Goal: Task Accomplishment & Management: Manage account settings

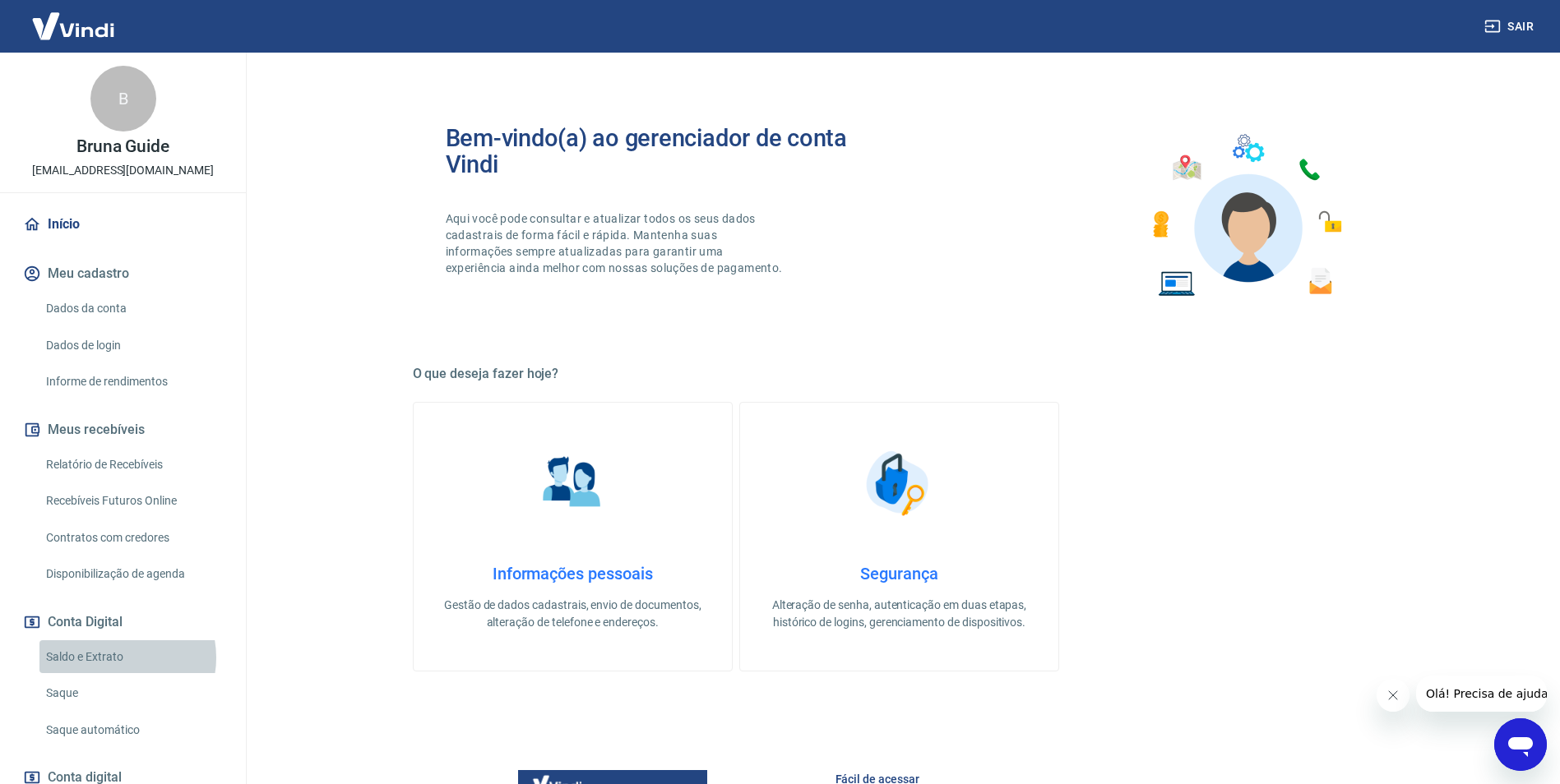
click at [116, 657] on link "Saldo e Extrato" at bounding box center [132, 657] width 186 height 34
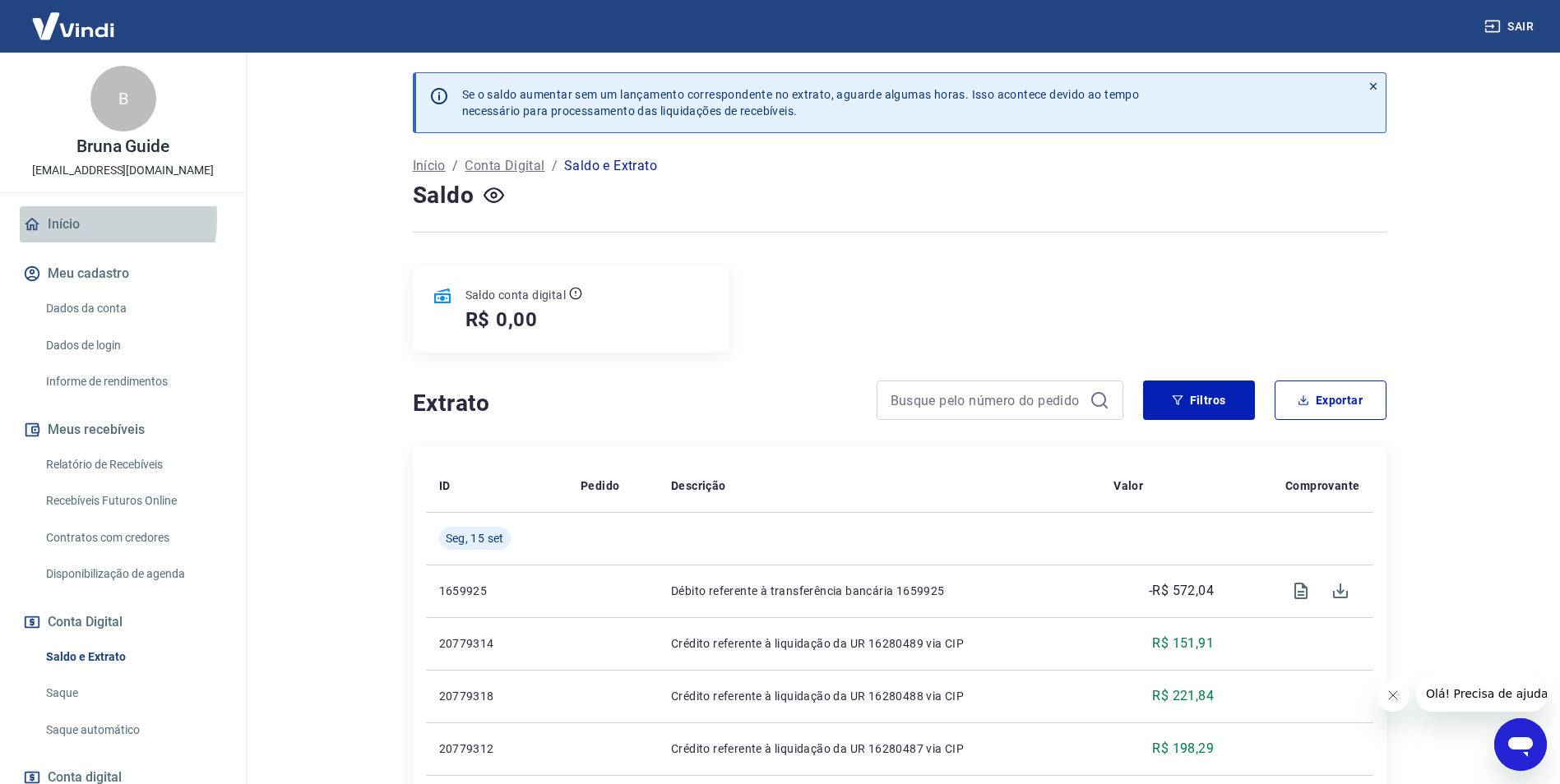
click at [78, 219] on link "Início" at bounding box center [123, 224] width 207 height 36
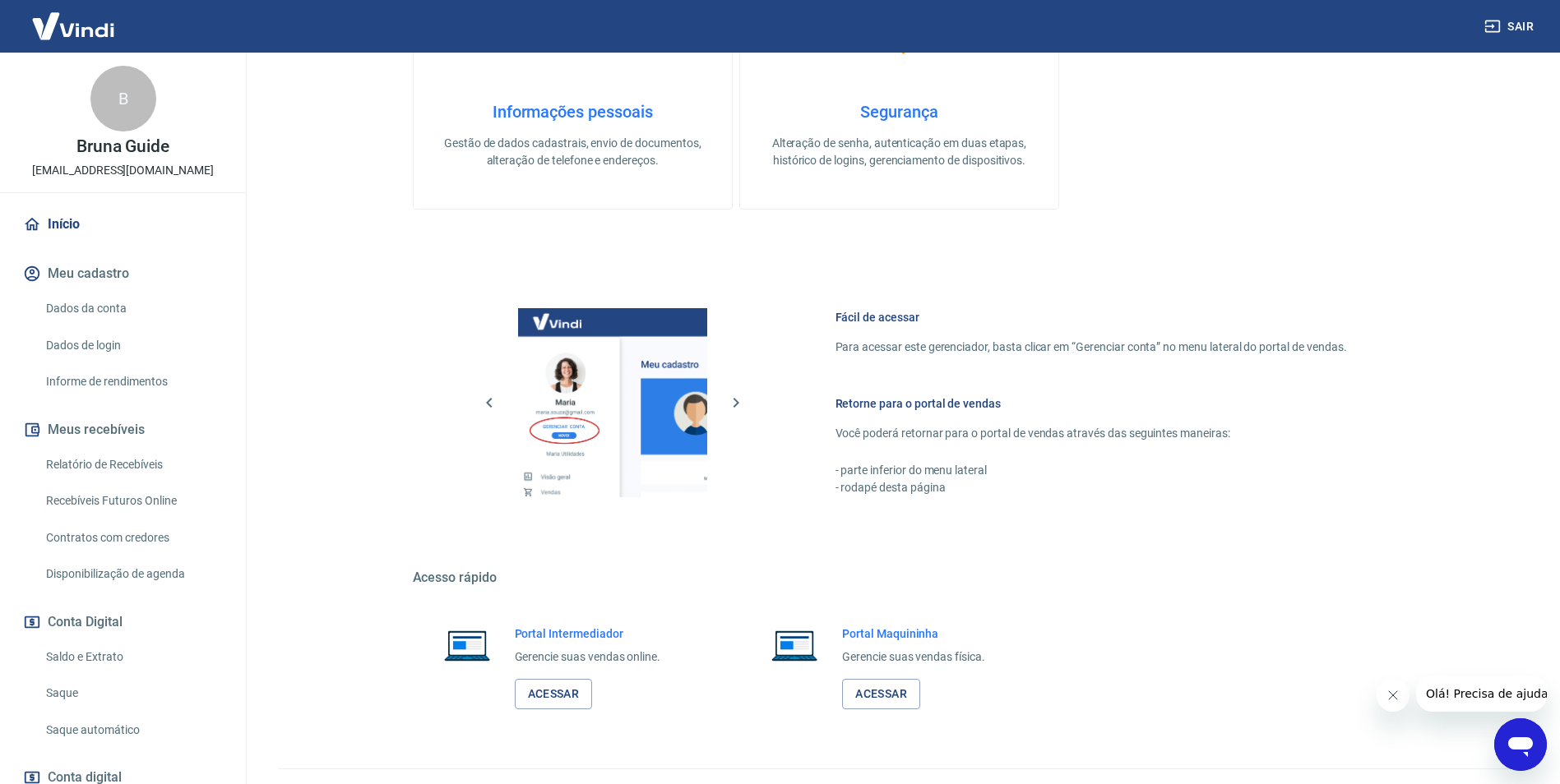
scroll to position [494, 0]
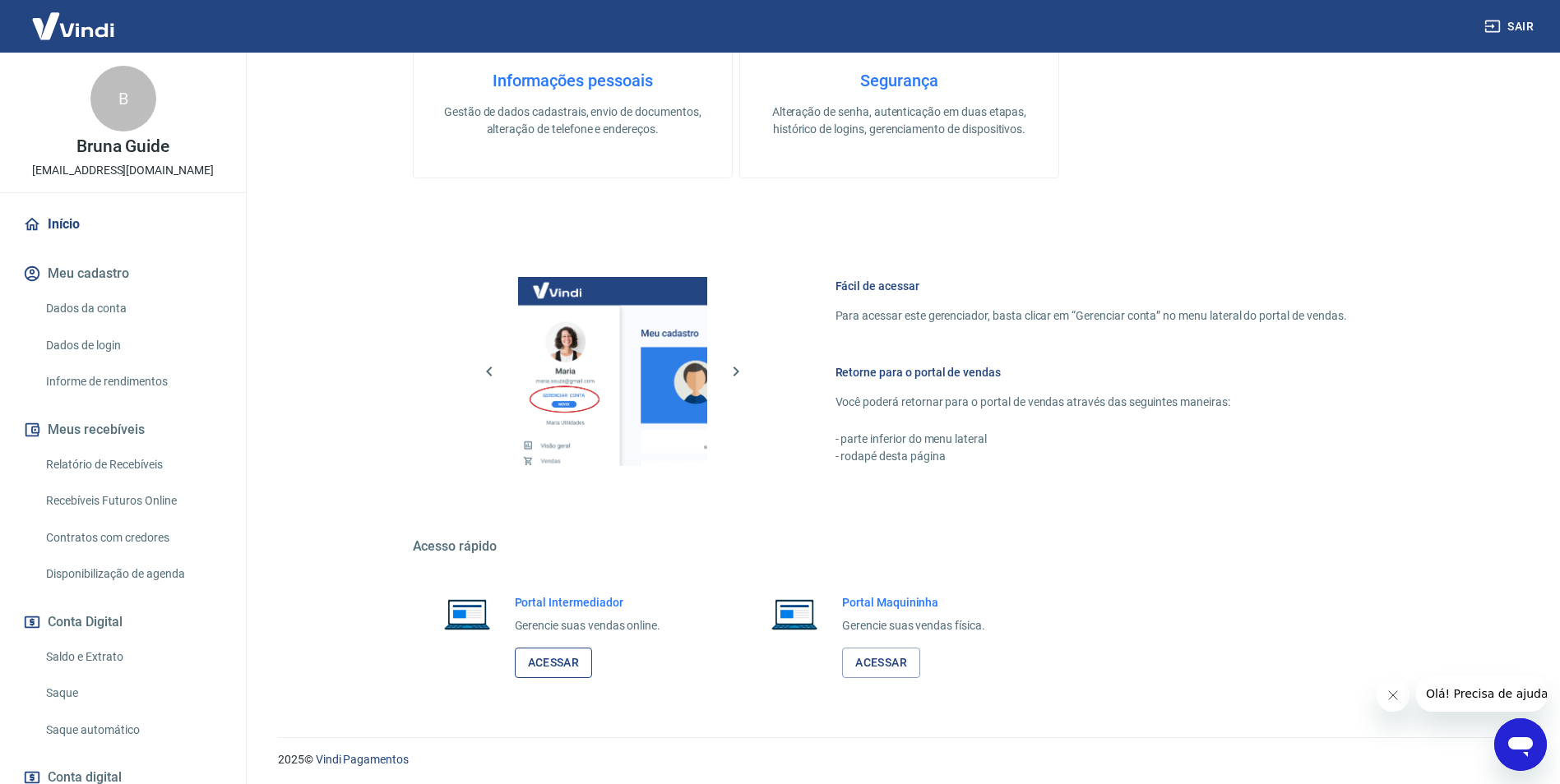
click at [579, 651] on link "Acessar" at bounding box center [553, 662] width 78 height 31
click at [1515, 29] on button "Sair" at bounding box center [1511, 26] width 60 height 31
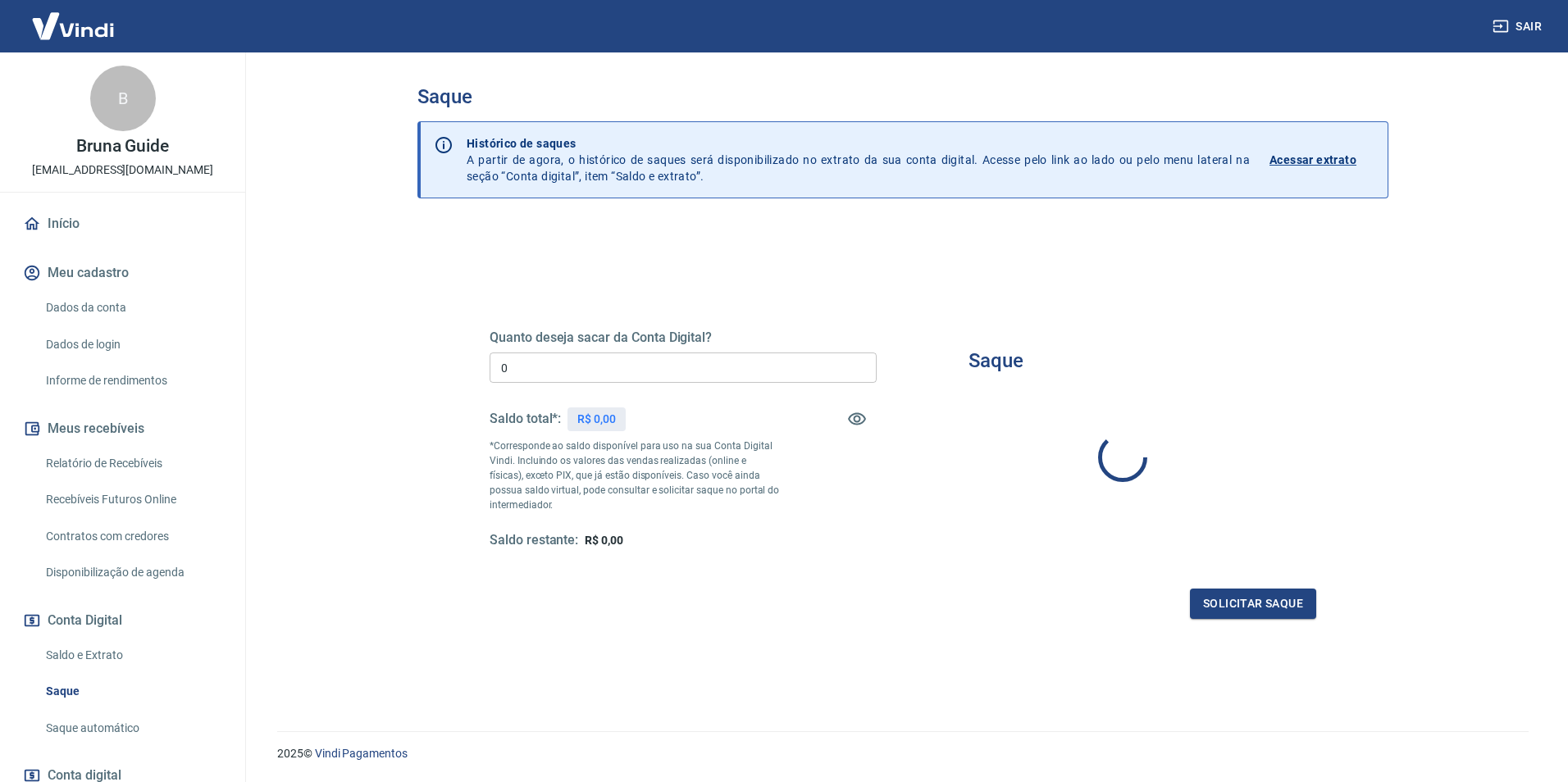
type input "R$ 0,00"
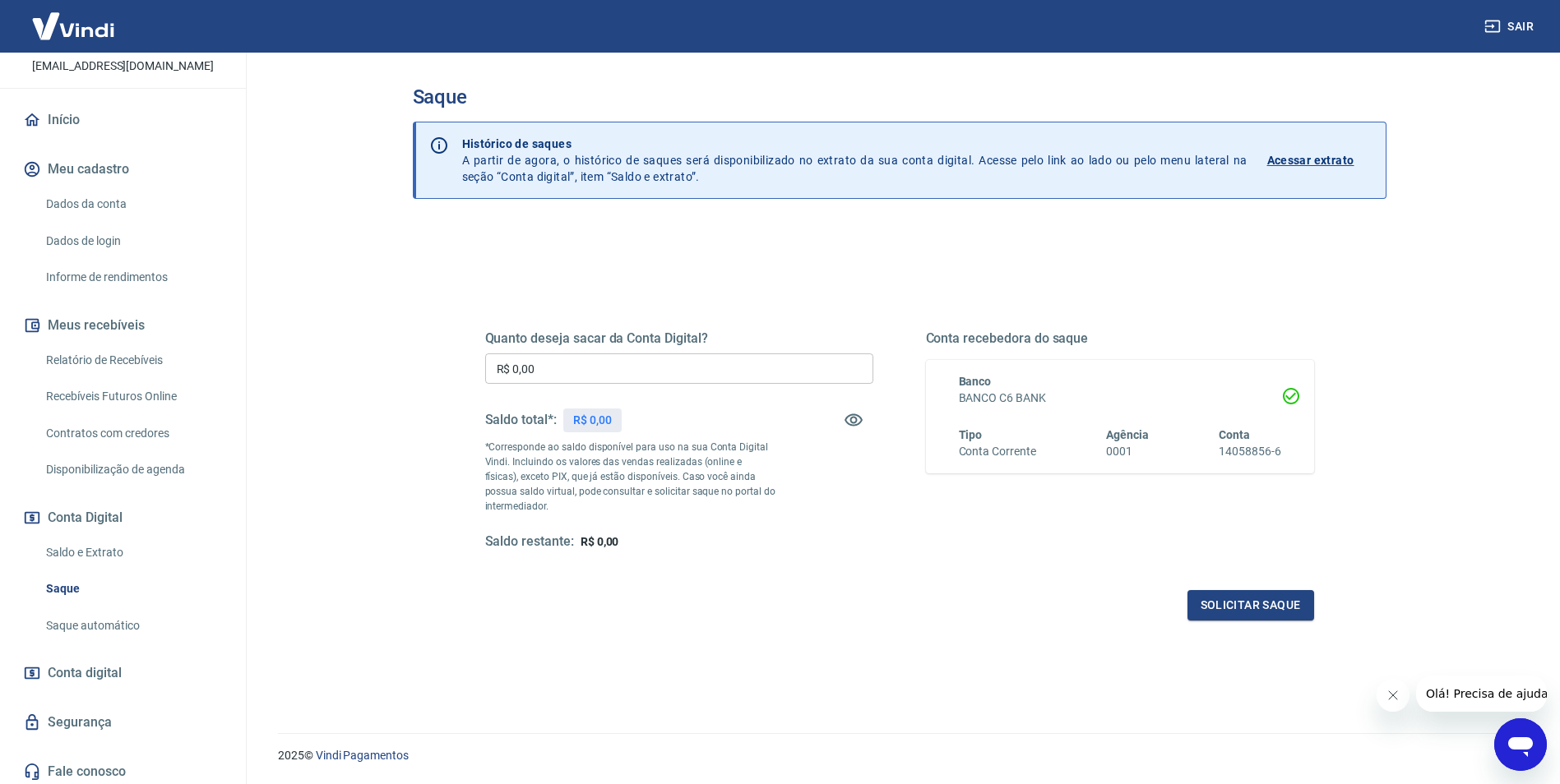
scroll to position [110, 0]
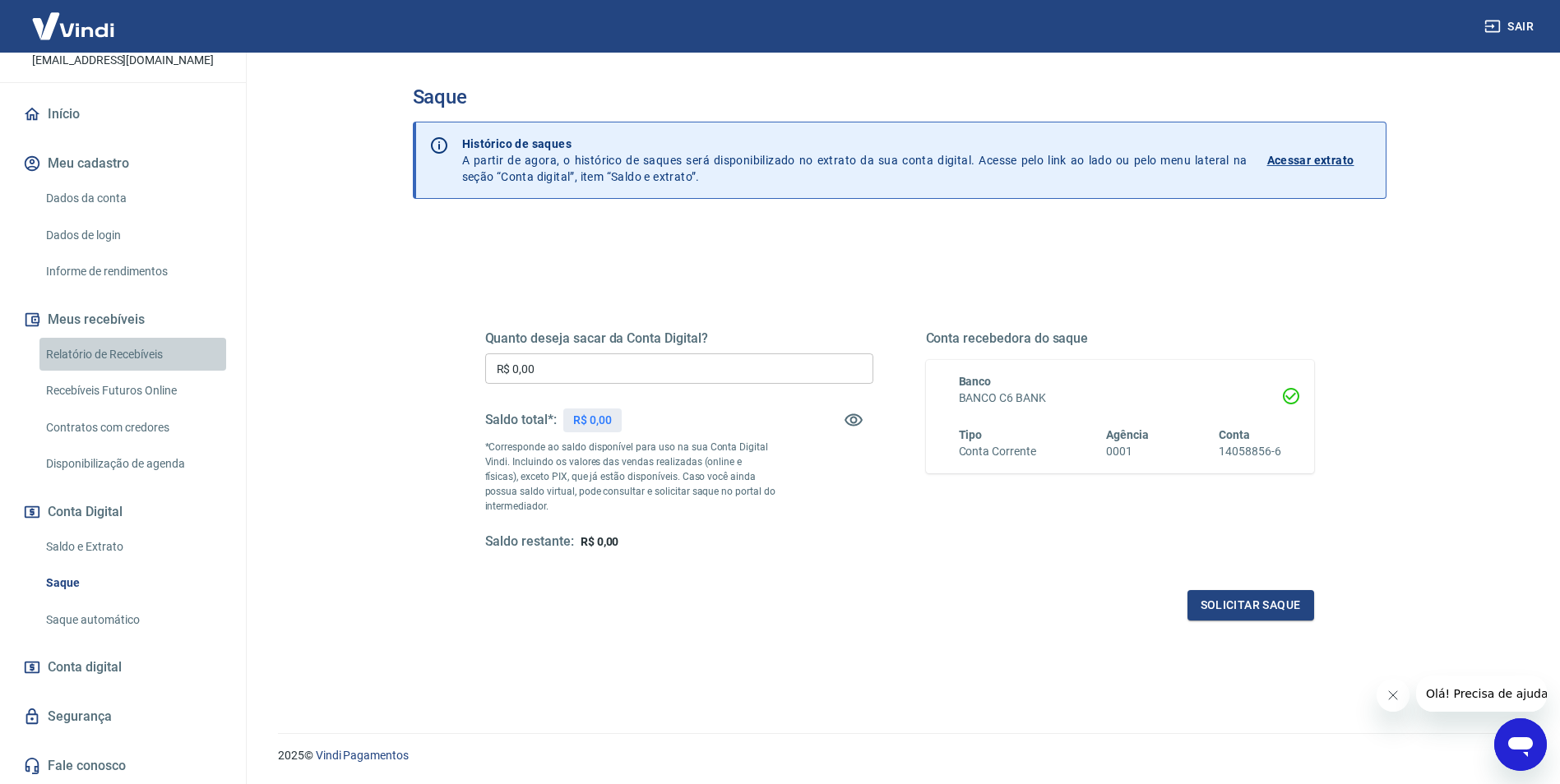
click at [138, 355] on link "Relatório de Recebíveis" at bounding box center [132, 354] width 186 height 34
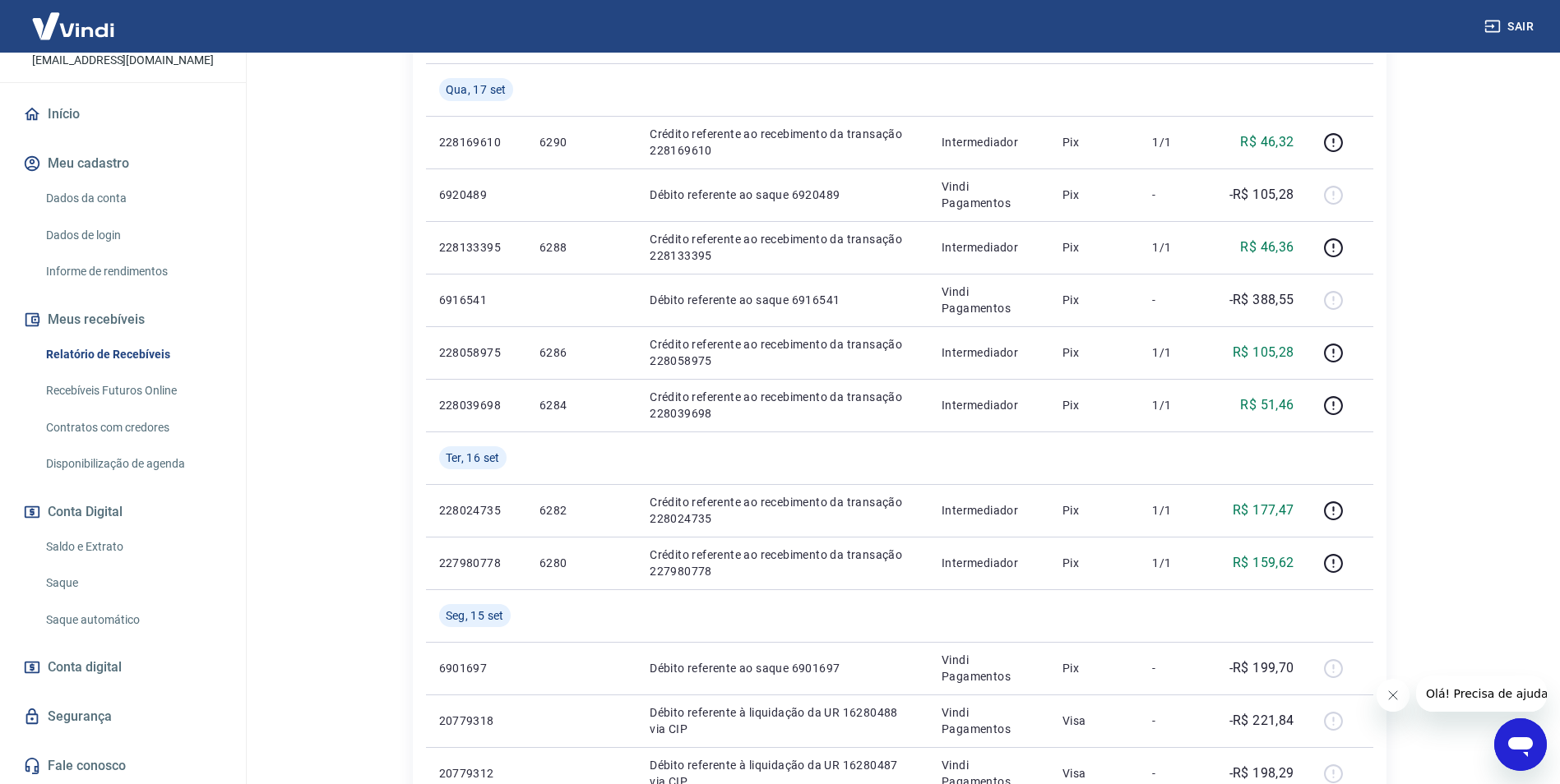
scroll to position [576, 0]
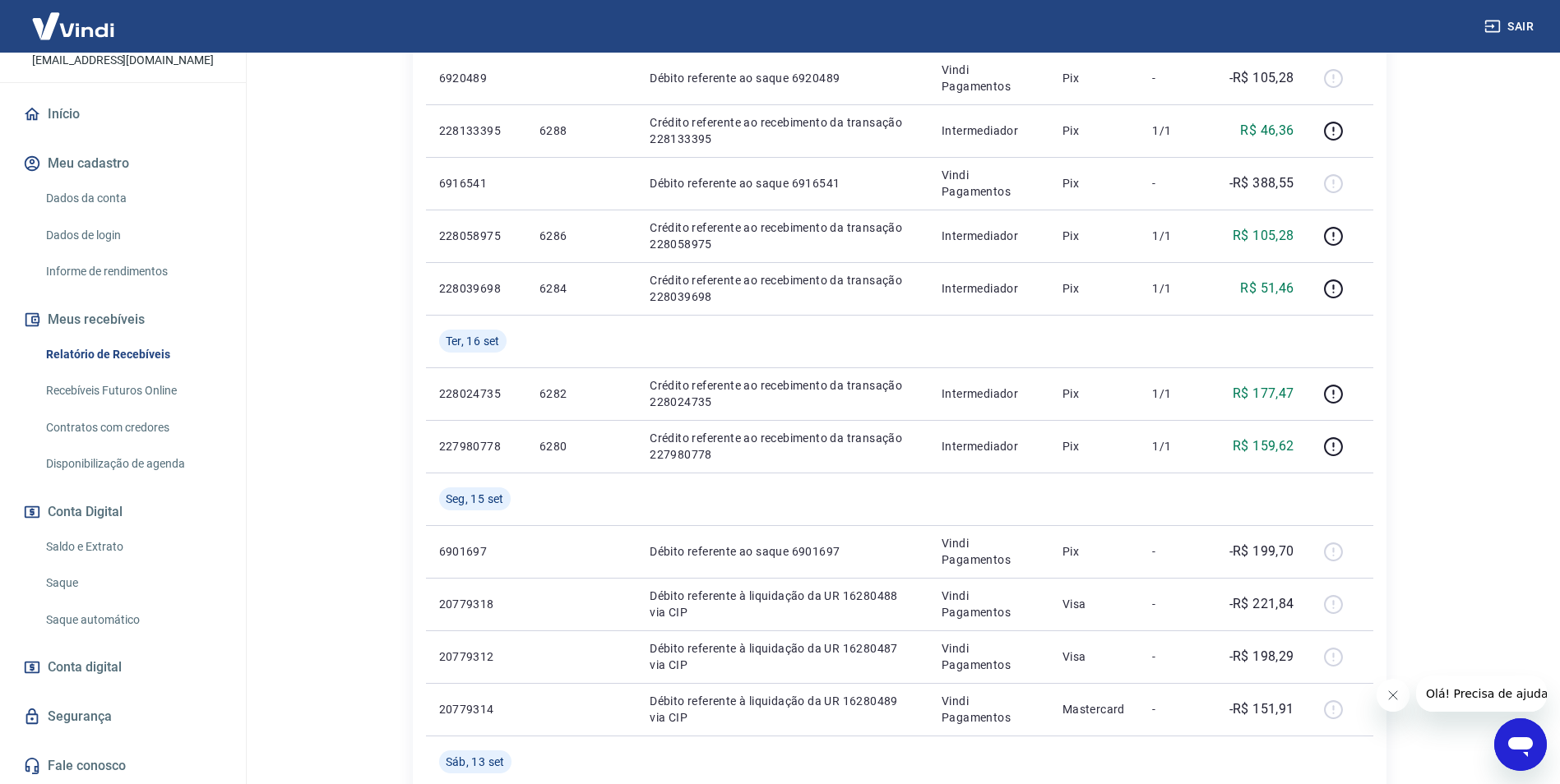
click at [72, 116] on link "Início" at bounding box center [123, 114] width 207 height 36
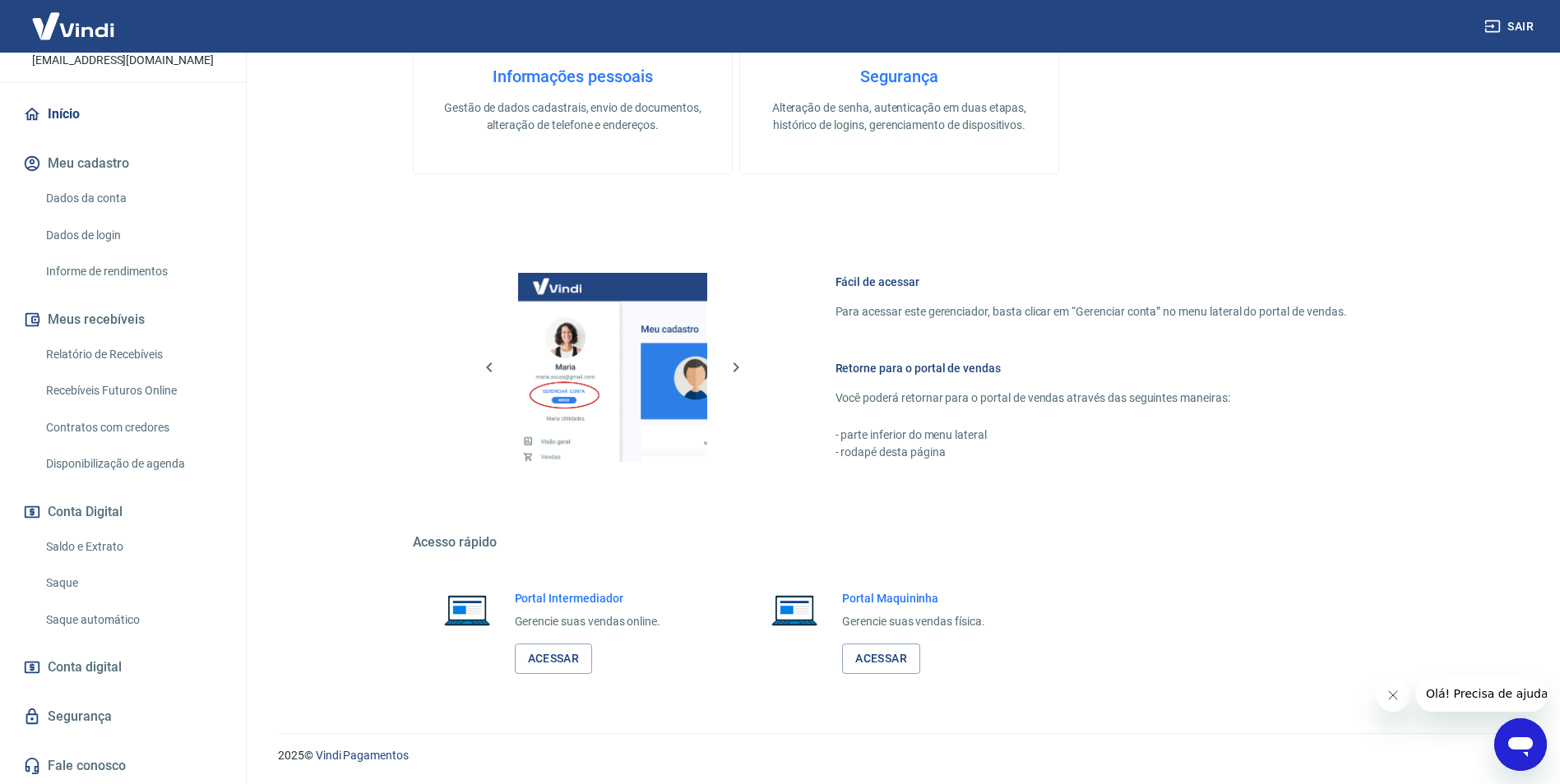
scroll to position [497, 0]
click at [563, 654] on link "Acessar" at bounding box center [553, 659] width 78 height 31
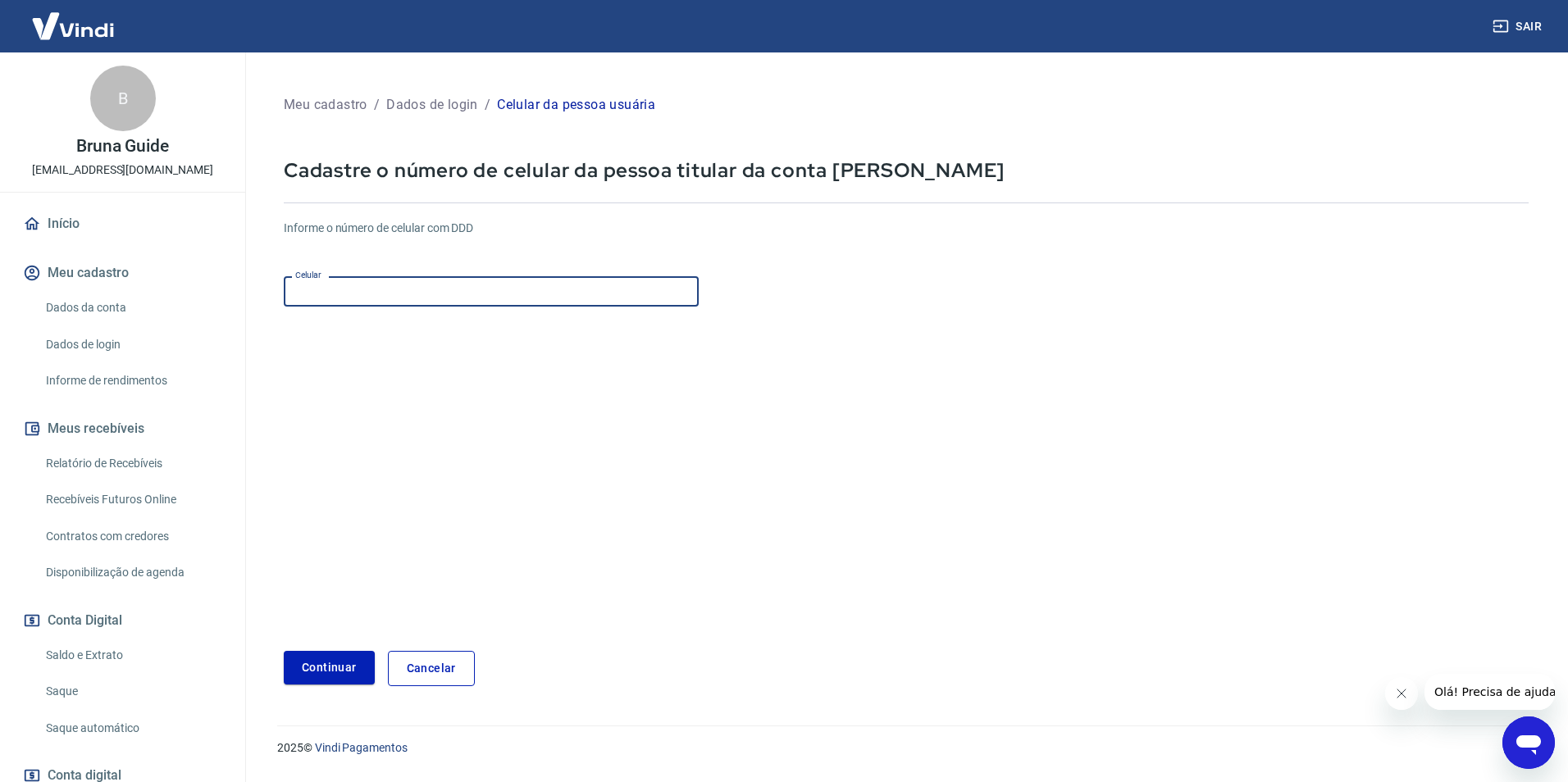
click at [361, 298] on input "Celular" at bounding box center [491, 292] width 415 height 31
type input "(11) 96597-9475"
click at [332, 664] on button "Continuar" at bounding box center [329, 668] width 91 height 34
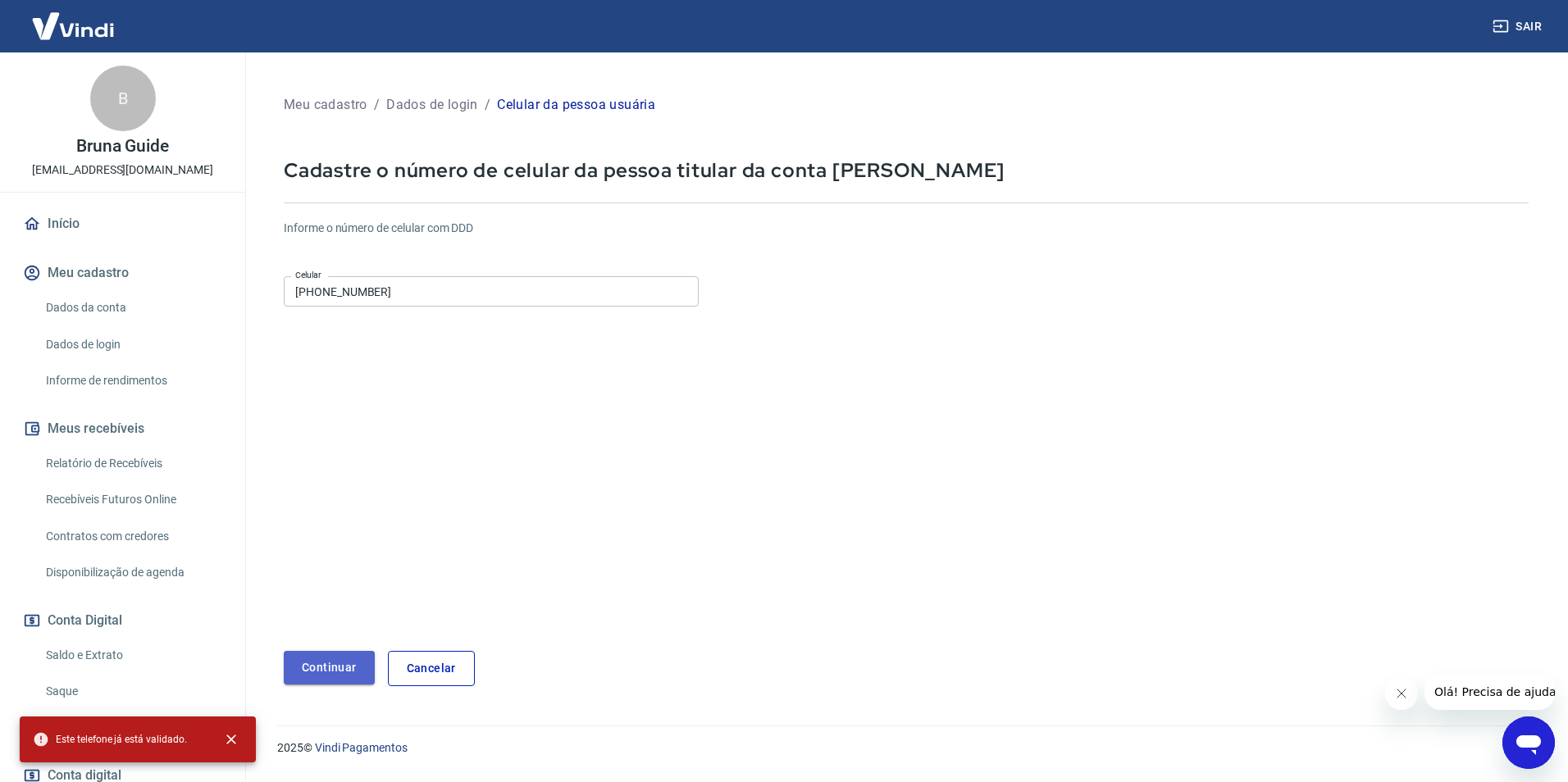
click at [338, 662] on button "Continuar" at bounding box center [329, 668] width 91 height 34
click at [437, 666] on link "Cancelar" at bounding box center [431, 669] width 87 height 35
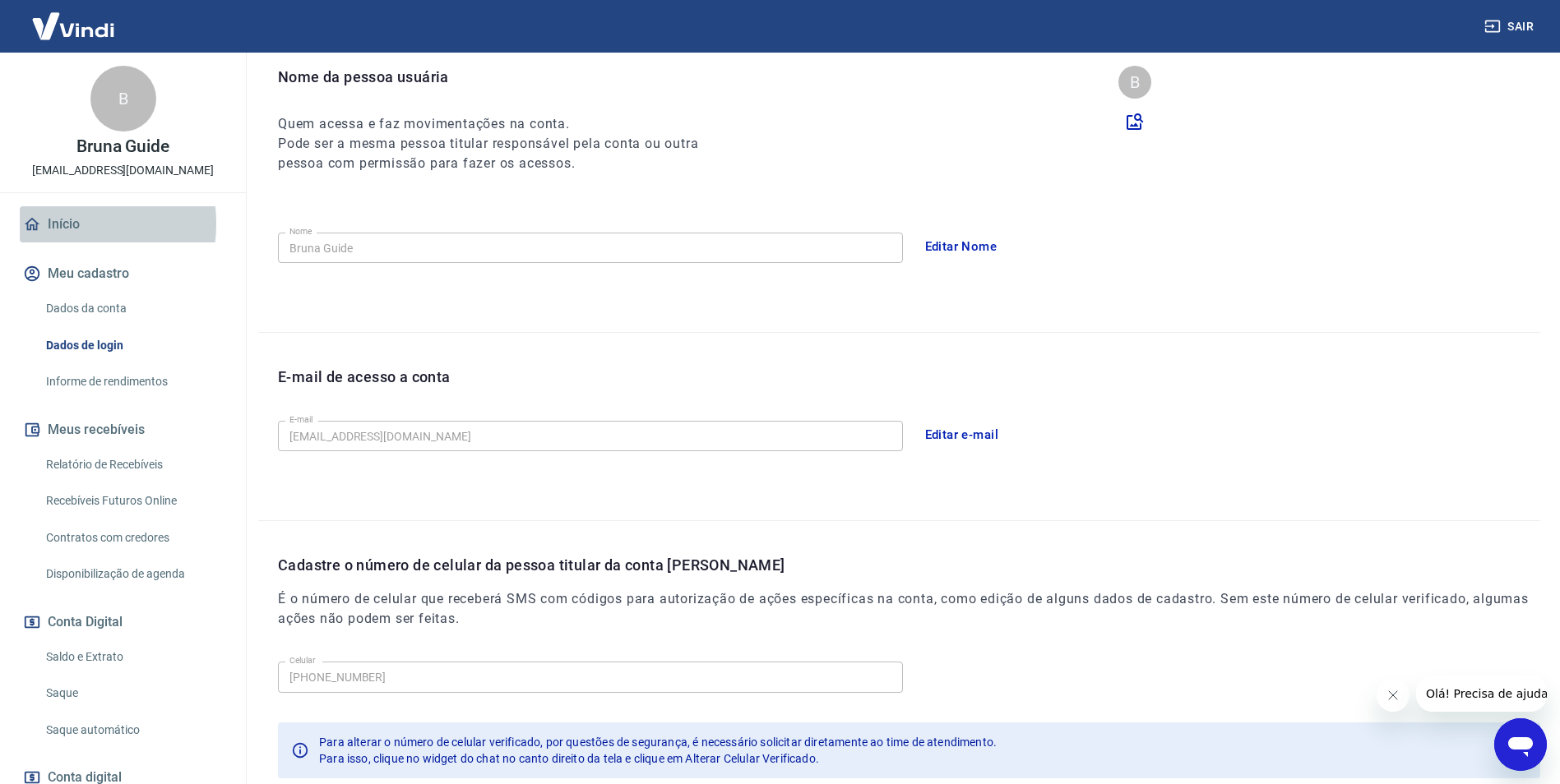
click at [62, 224] on link "Início" at bounding box center [123, 224] width 207 height 36
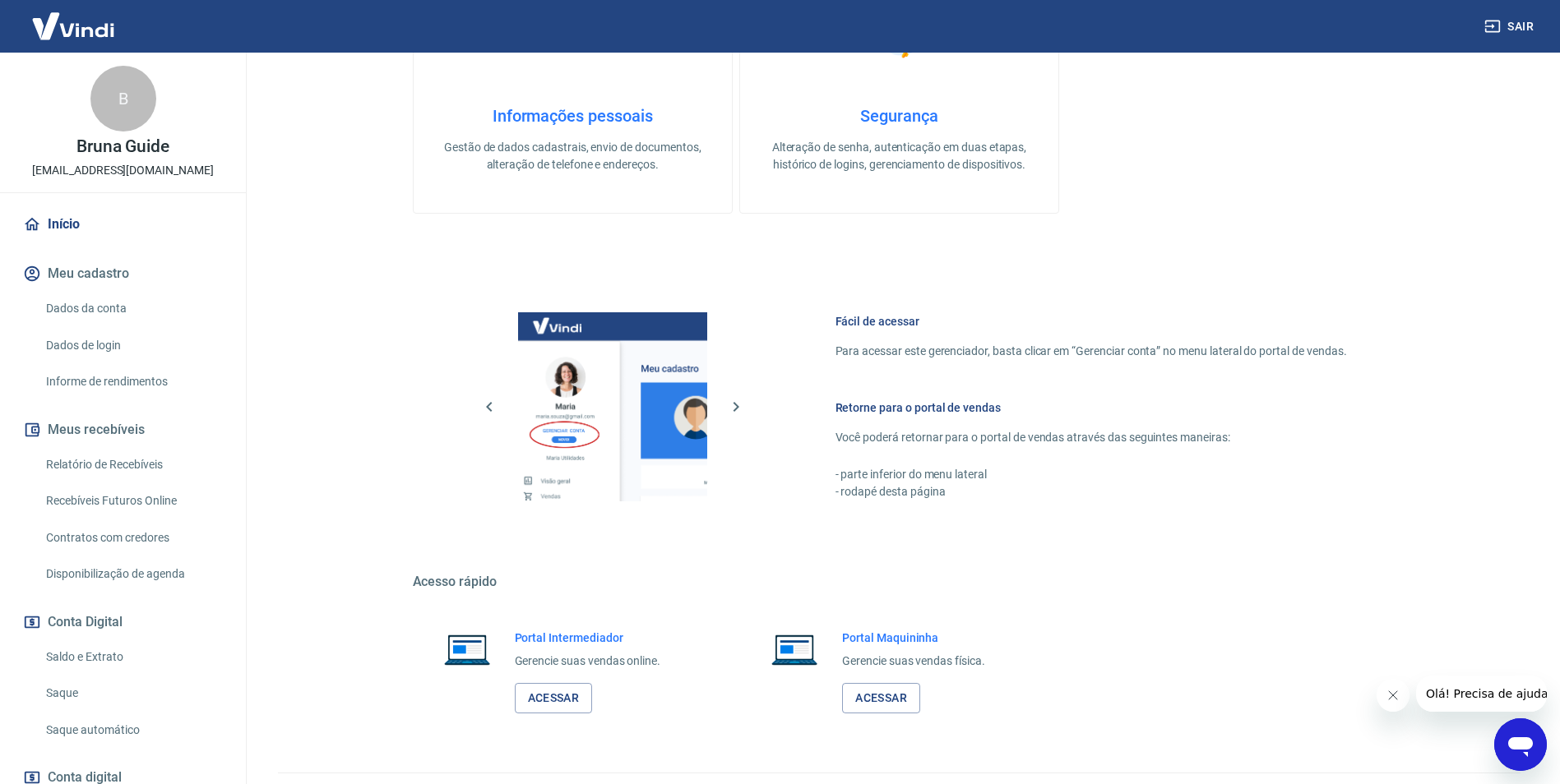
scroll to position [497, 0]
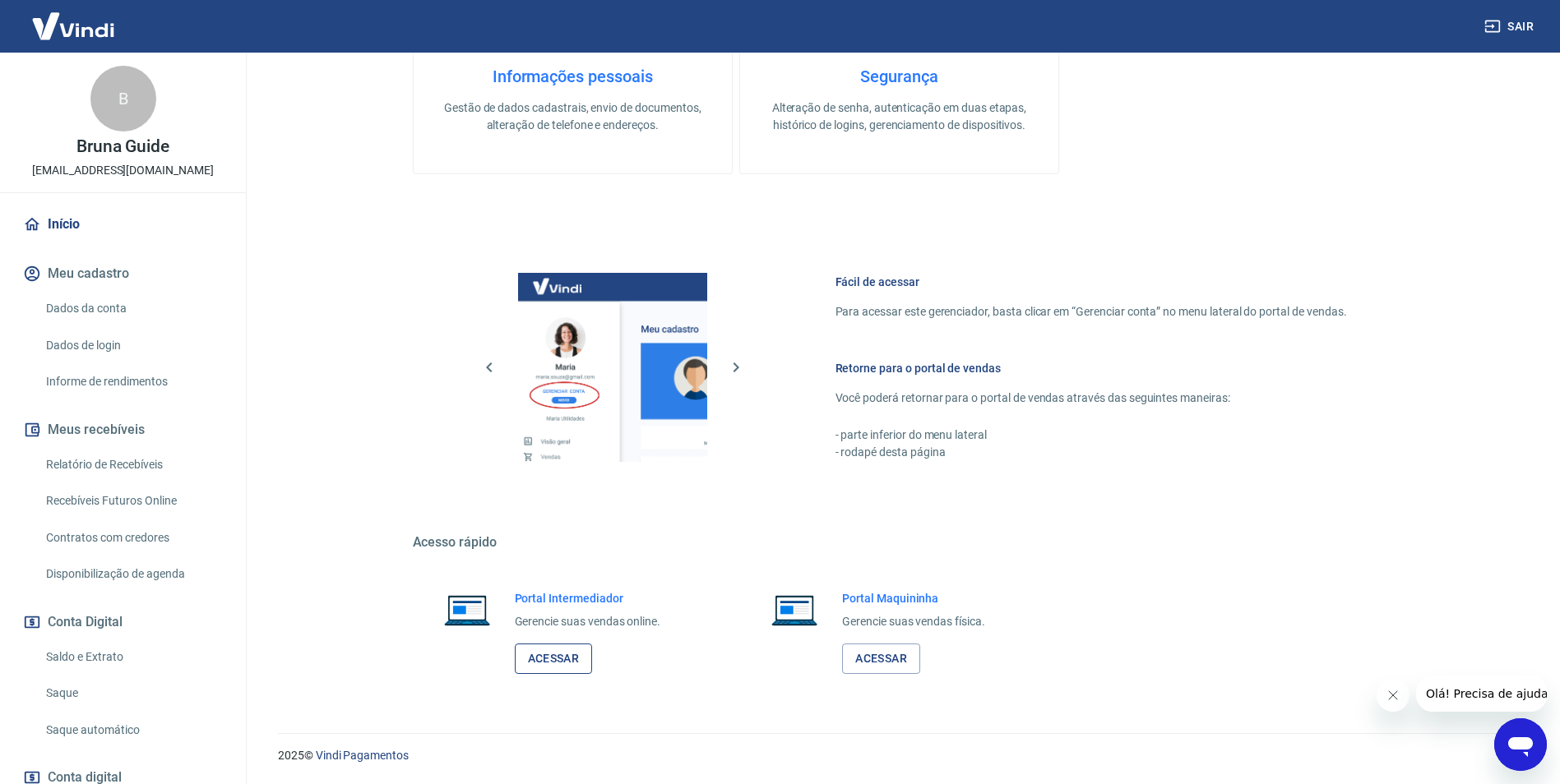
click at [560, 661] on link "Acessar" at bounding box center [553, 659] width 78 height 31
